Goal: Find specific page/section: Find specific page/section

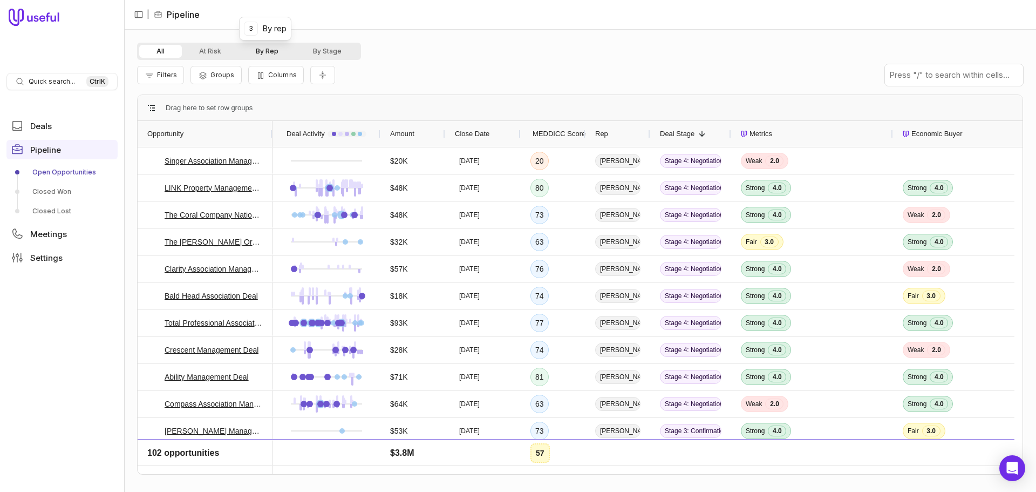
click at [276, 51] on button "By Rep" at bounding box center [266, 51] width 57 height 13
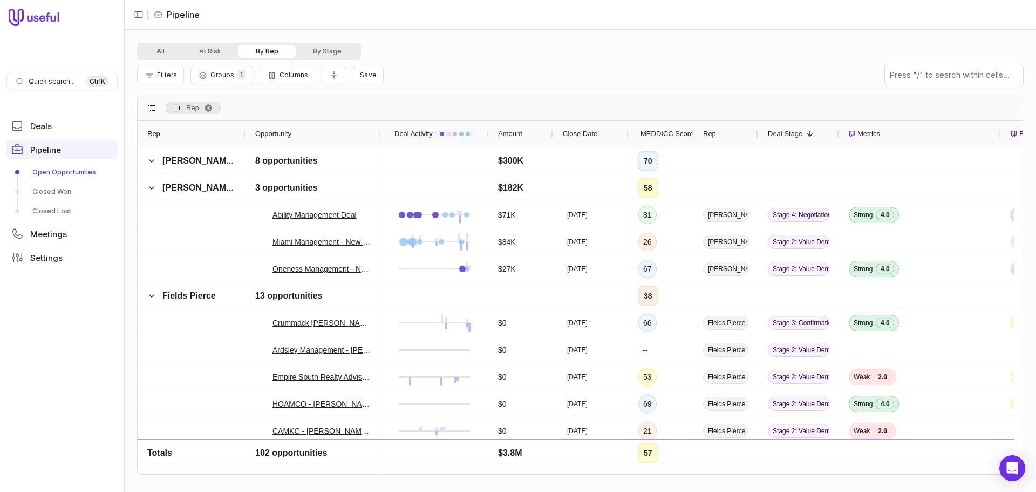
scroll to position [1888, 0]
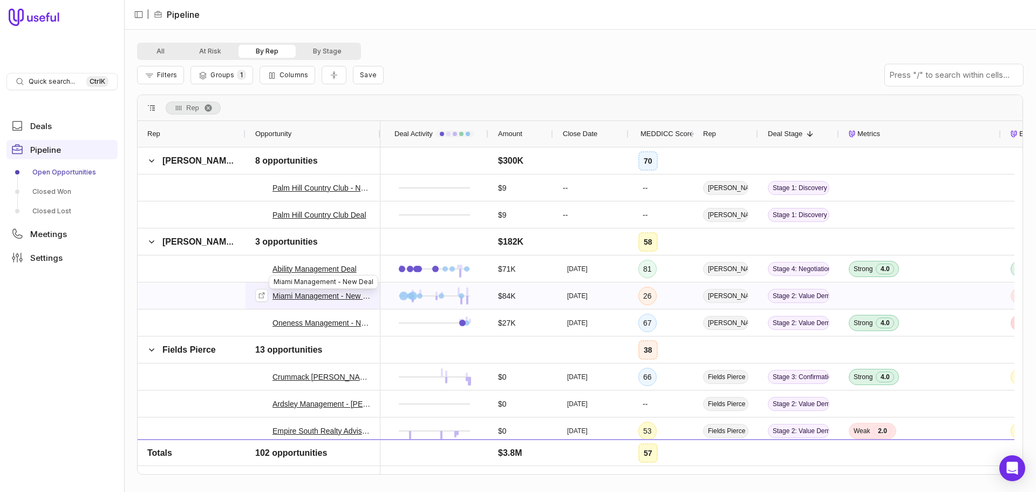
click at [323, 296] on link "Miami Management - New Deal" at bounding box center [321, 295] width 98 height 13
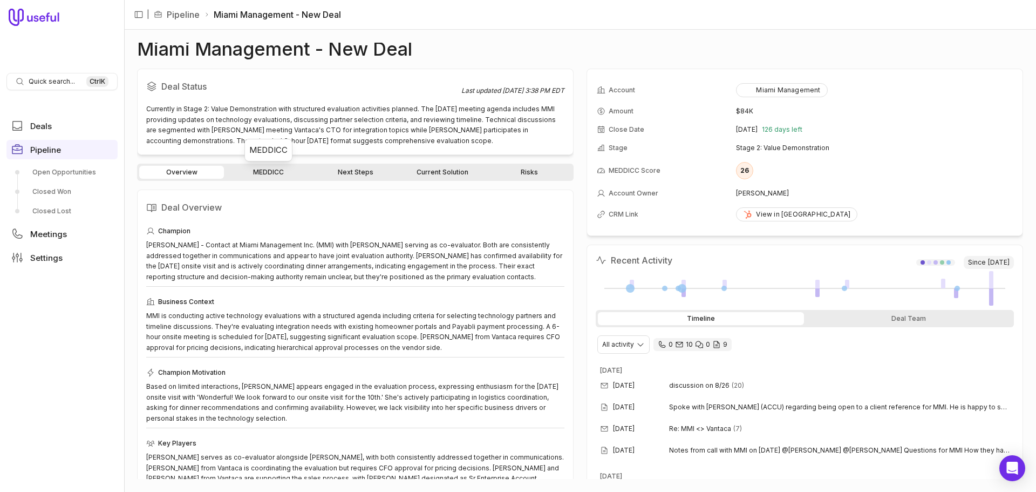
click at [269, 176] on link "MEDDICC" at bounding box center [268, 172] width 85 height 13
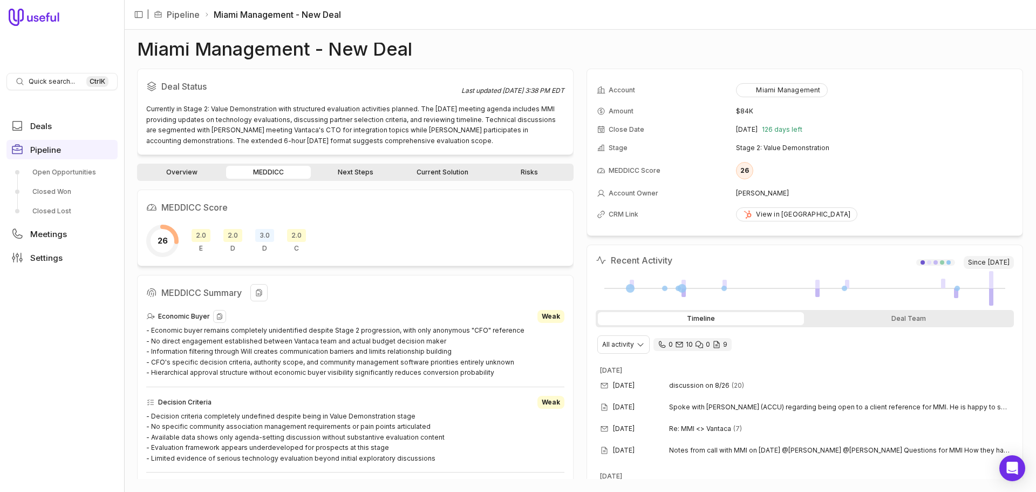
scroll to position [54, 0]
